Goal: Information Seeking & Learning: Learn about a topic

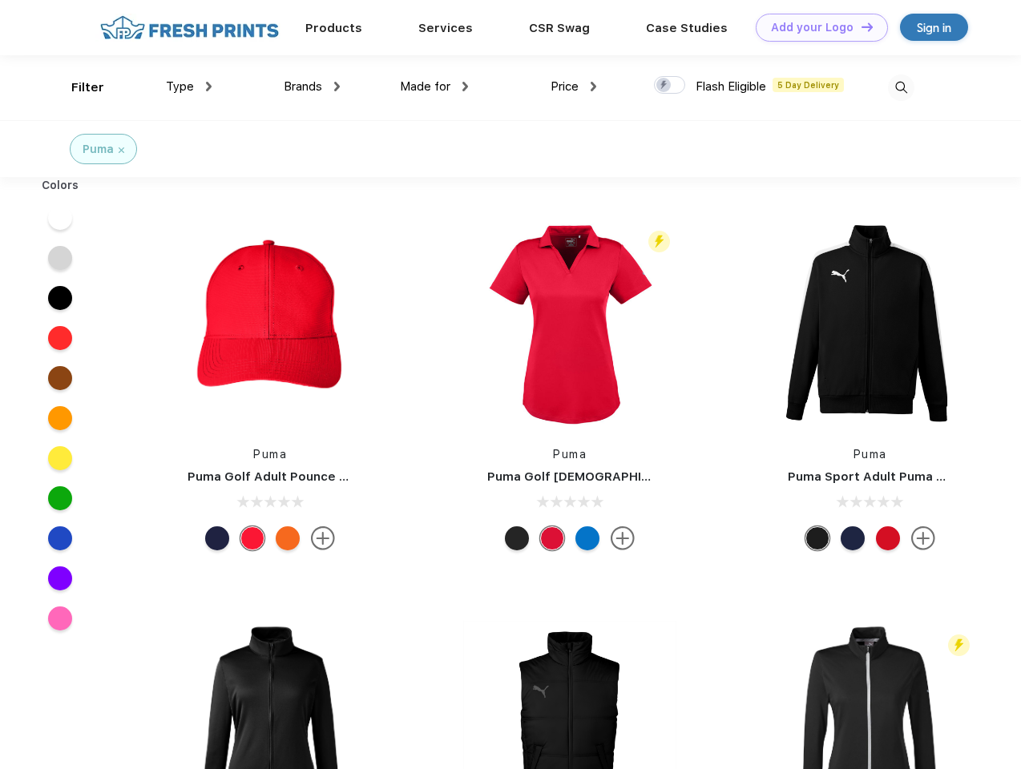
scroll to position [1, 0]
click at [815, 27] on link "Add your Logo Design Tool" at bounding box center [821, 28] width 132 height 28
click at [0, 0] on div "Design Tool" at bounding box center [0, 0] width 0 height 0
click at [860, 26] on link "Add your Logo Design Tool" at bounding box center [821, 28] width 132 height 28
click at [77, 87] on div "Filter" at bounding box center [87, 88] width 33 height 18
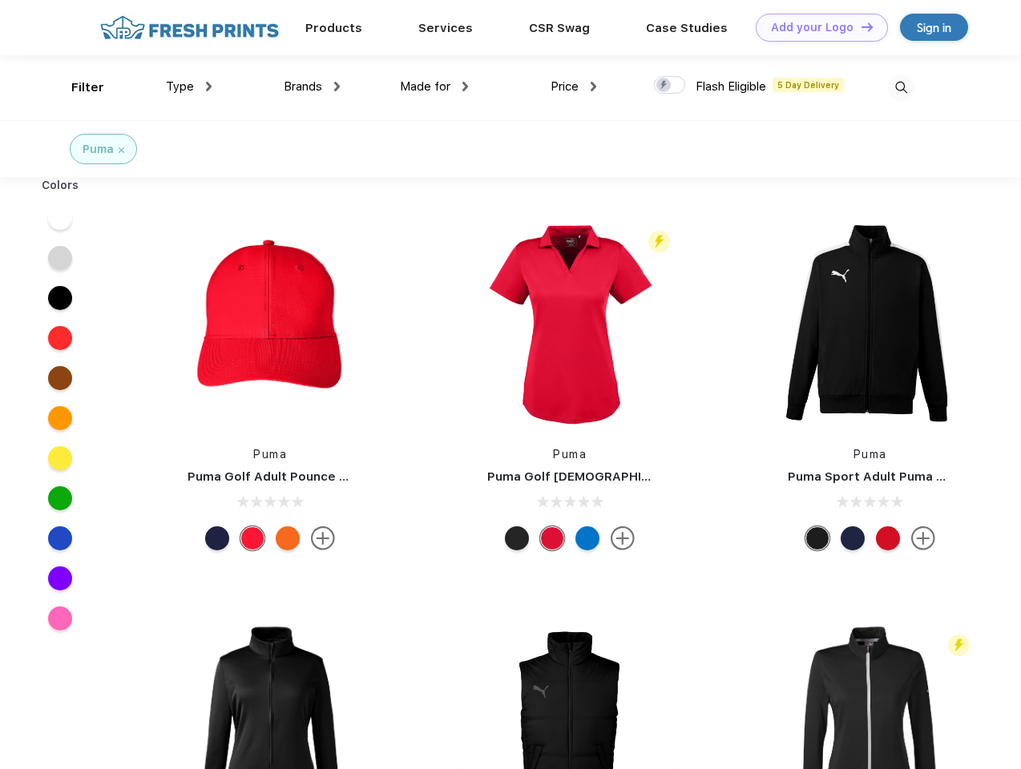
click at [189, 87] on span "Type" at bounding box center [180, 86] width 28 height 14
click at [312, 87] on span "Brands" at bounding box center [303, 86] width 38 height 14
click at [434, 87] on span "Made for" at bounding box center [425, 86] width 50 height 14
click at [574, 87] on span "Price" at bounding box center [564, 86] width 28 height 14
click at [670, 86] on div at bounding box center [669, 85] width 31 height 18
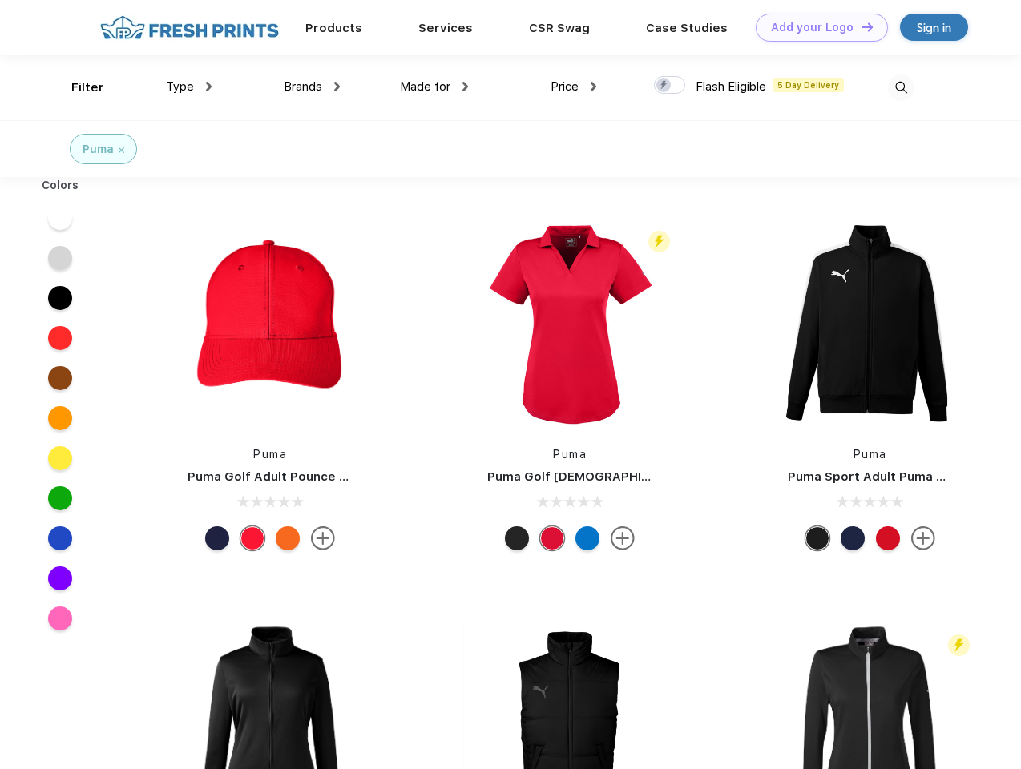
click at [664, 86] on input "checkbox" at bounding box center [659, 80] width 10 height 10
click at [900, 87] on img at bounding box center [901, 87] width 26 height 26
